Goal: Transaction & Acquisition: Book appointment/travel/reservation

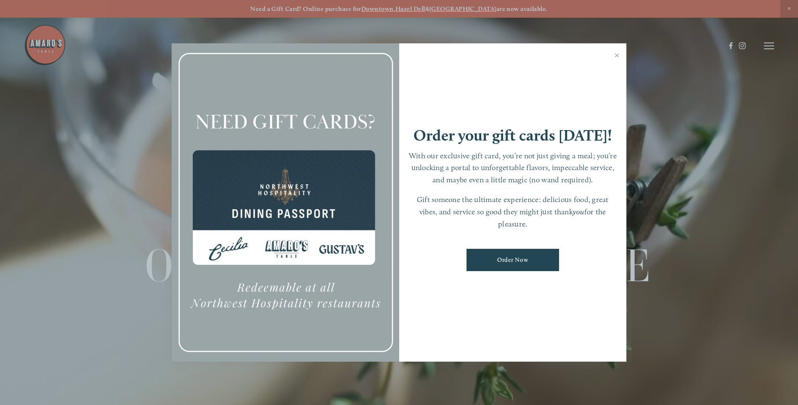
click at [381, 6] on div at bounding box center [399, 202] width 798 height 405
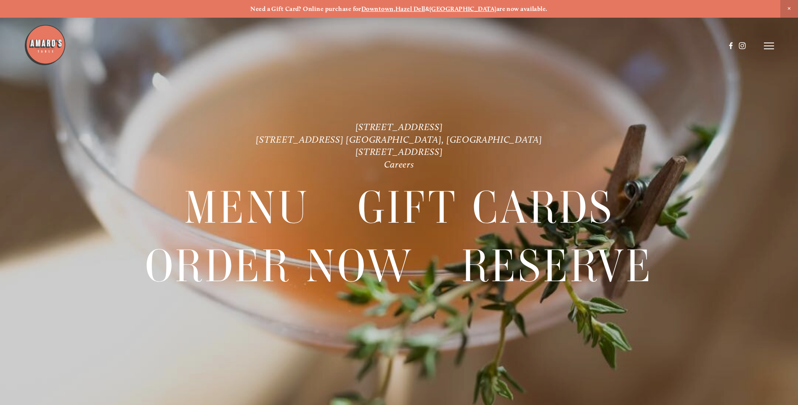
click at [769, 47] on icon at bounding box center [769, 46] width 10 height 8
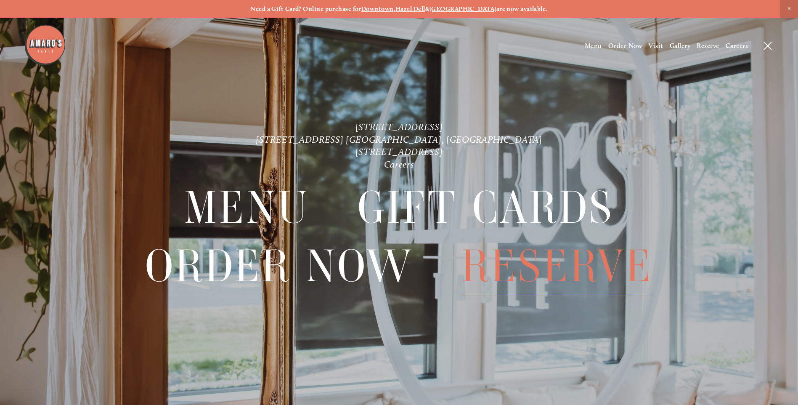
click at [574, 272] on span "Reserve" at bounding box center [556, 266] width 191 height 58
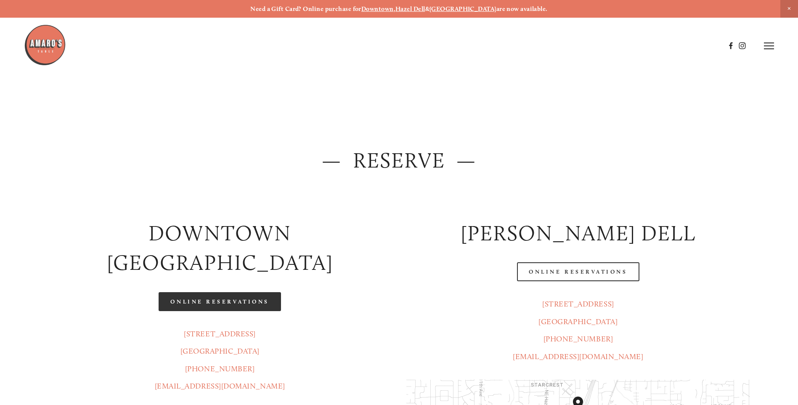
click at [243, 292] on link "Online Reservations" at bounding box center [220, 301] width 122 height 19
